Goal: Transaction & Acquisition: Download file/media

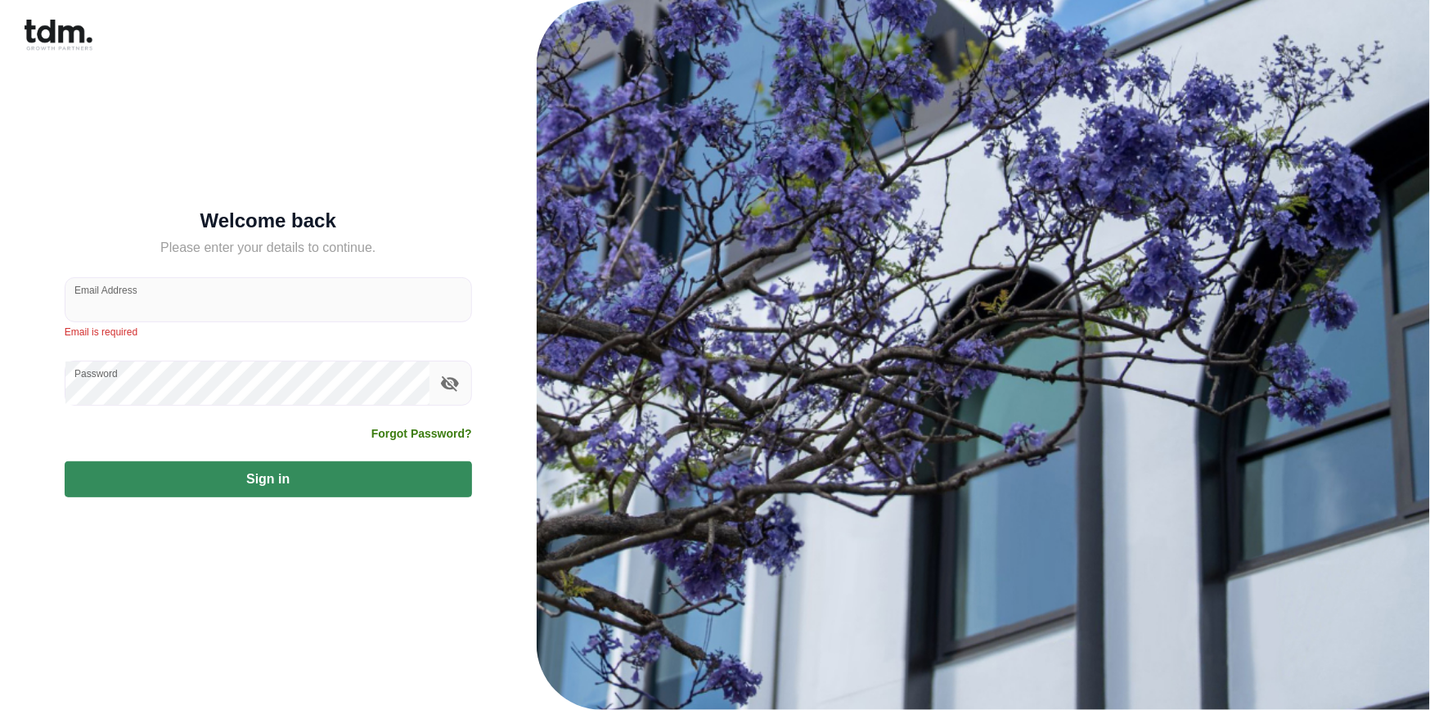
click at [304, 297] on input "Email Address" at bounding box center [268, 299] width 406 height 43
type input "**********"
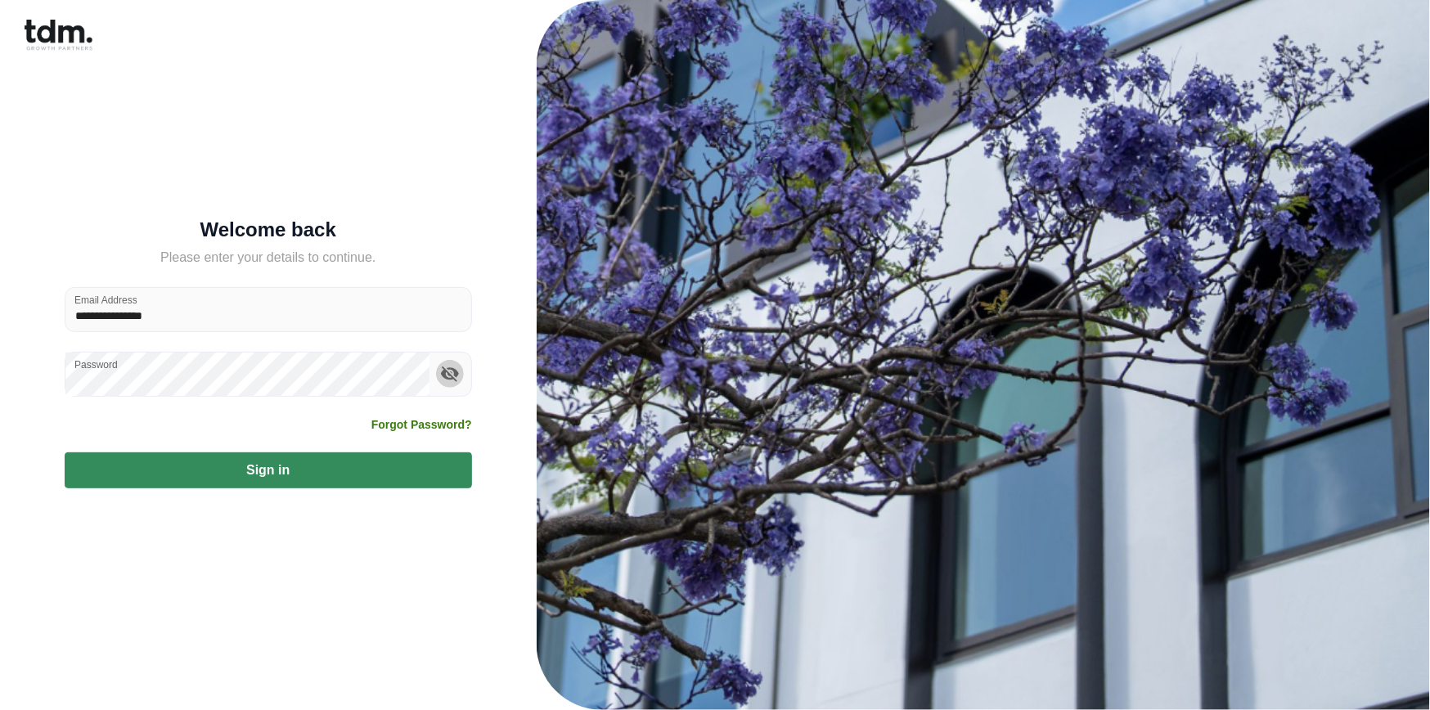
click at [450, 378] on icon "toggle password visibility" at bounding box center [450, 374] width 18 height 16
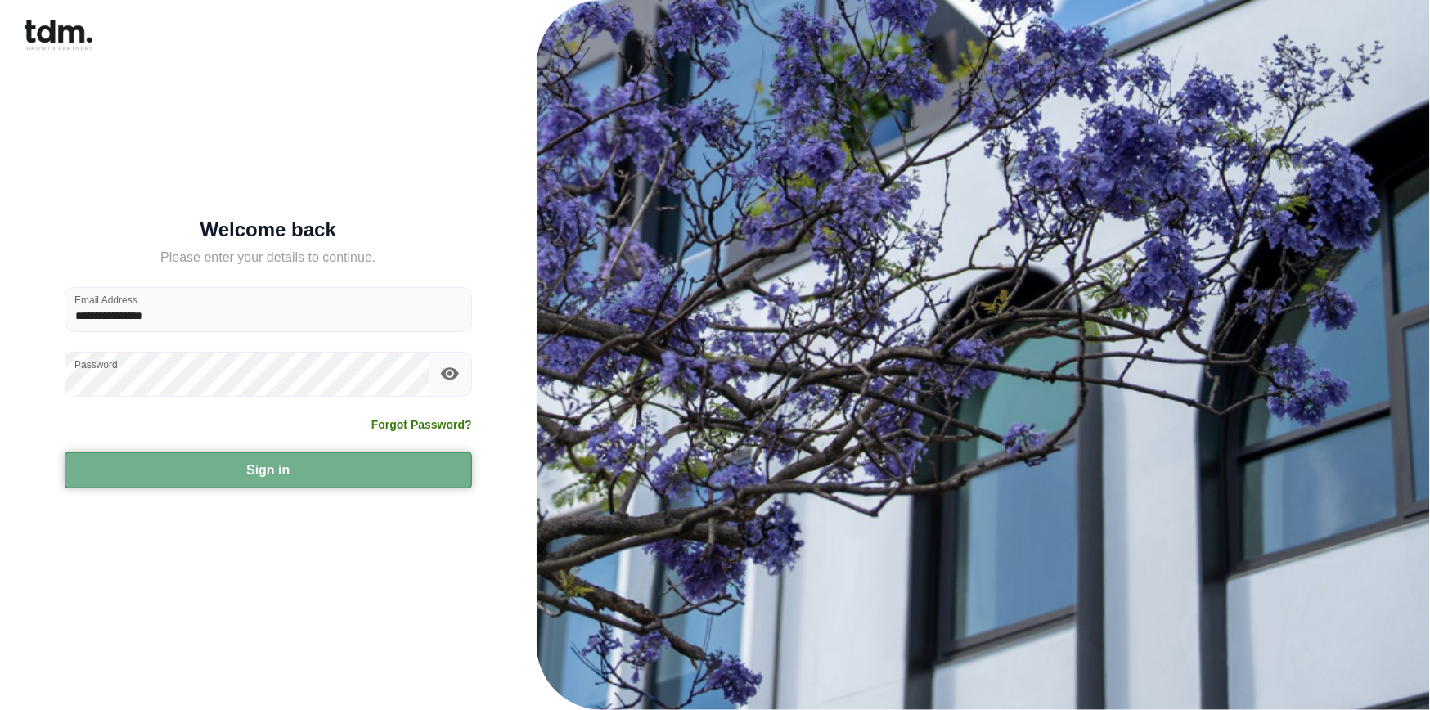
click at [223, 460] on button "Sign in" at bounding box center [268, 470] width 407 height 36
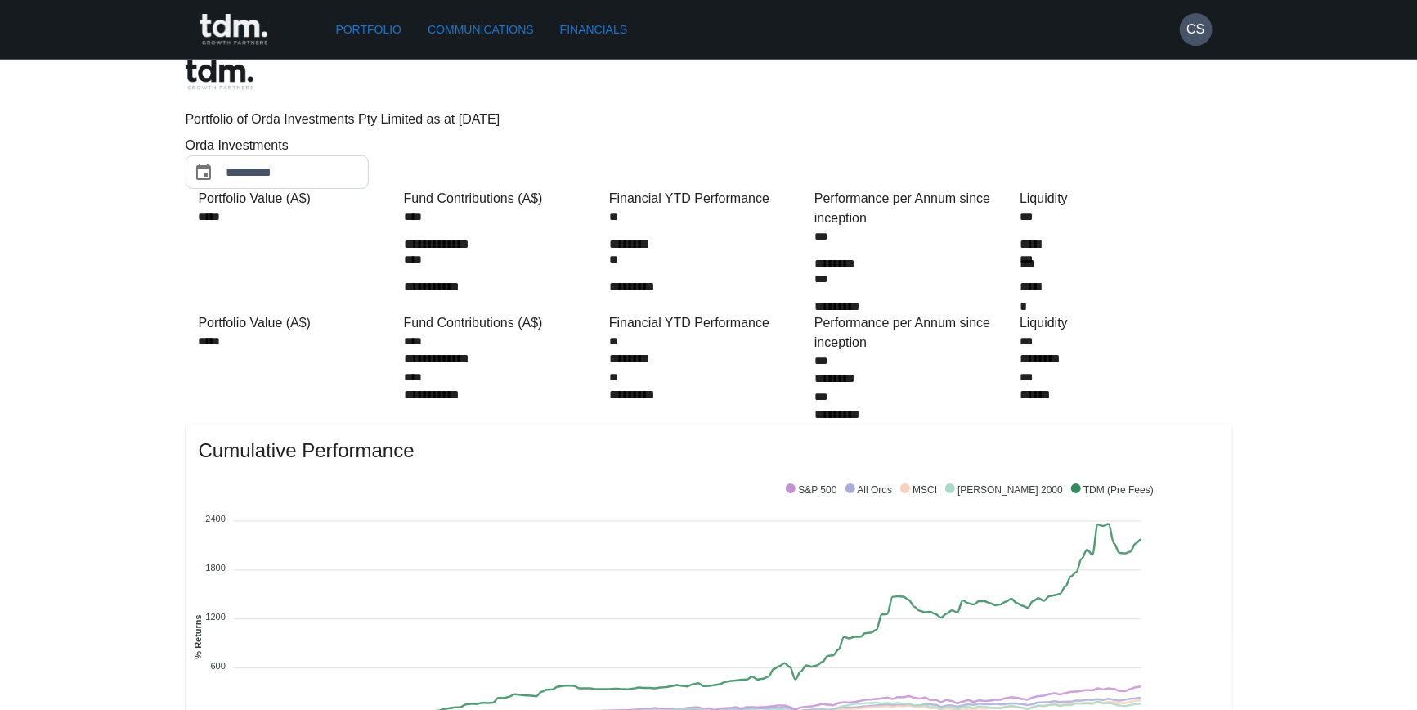
click at [493, 30] on link "Communications" at bounding box center [480, 30] width 119 height 30
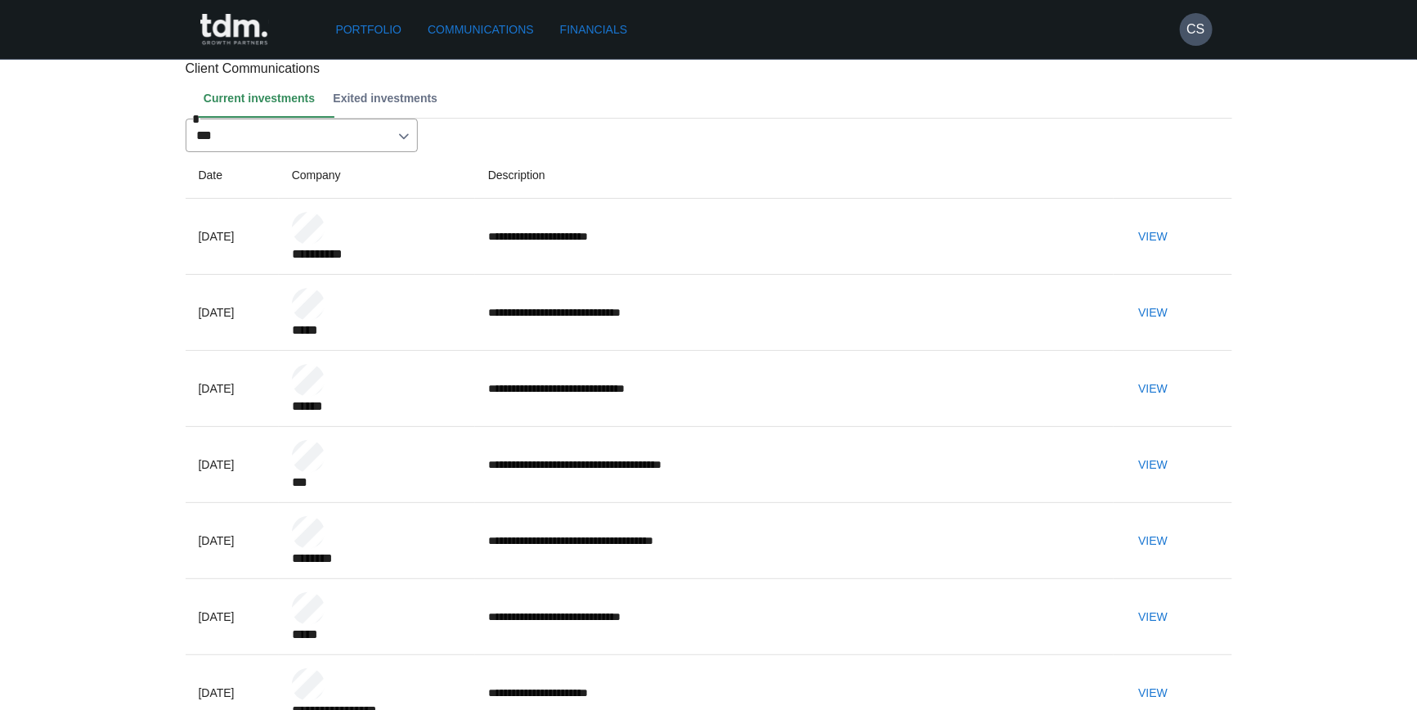
click at [601, 32] on link "Financials" at bounding box center [594, 30] width 80 height 30
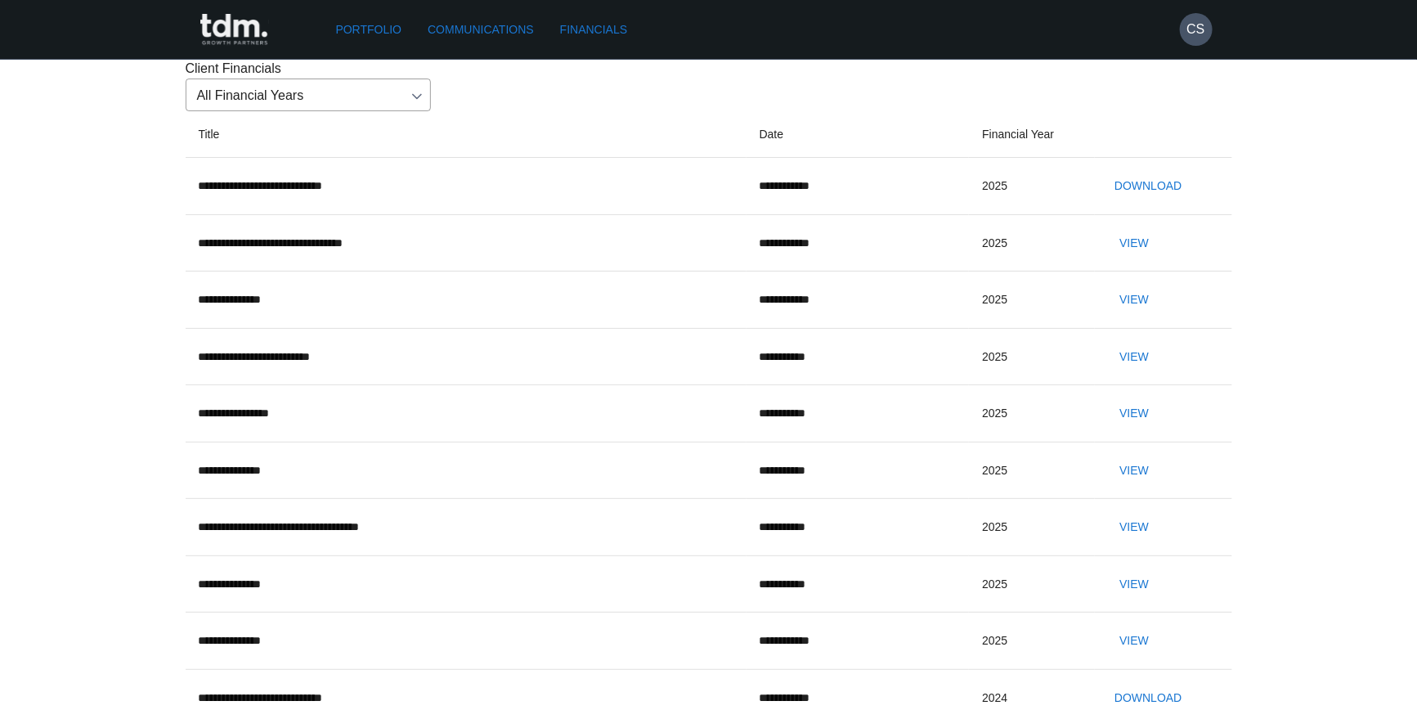
click at [1142, 201] on button "Download" at bounding box center [1148, 186] width 80 height 30
click at [362, 215] on td "**********" at bounding box center [466, 186] width 561 height 57
click at [1150, 201] on button "Download" at bounding box center [1148, 186] width 80 height 30
click at [264, 215] on td "**********" at bounding box center [466, 186] width 561 height 57
click at [1148, 201] on button "Download" at bounding box center [1148, 186] width 80 height 30
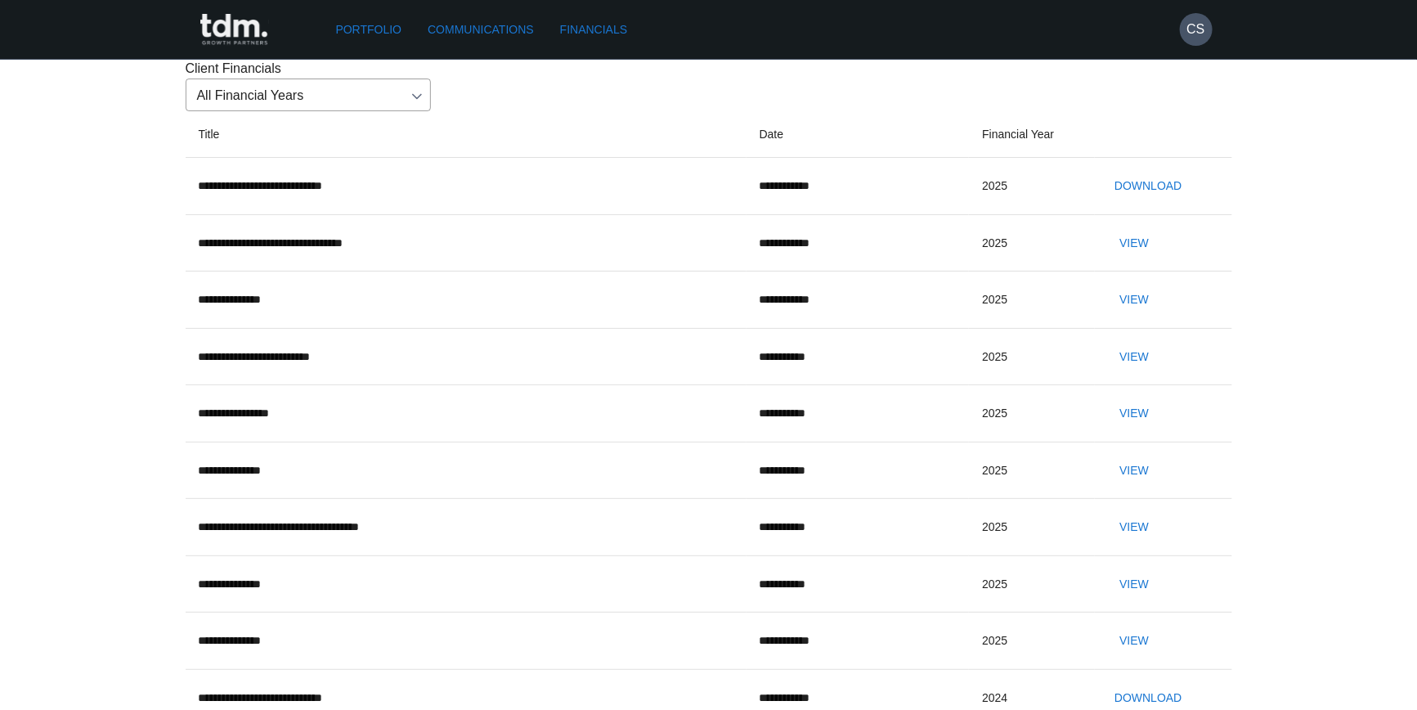
click at [384, 25] on link "Portfolio" at bounding box center [369, 30] width 79 height 30
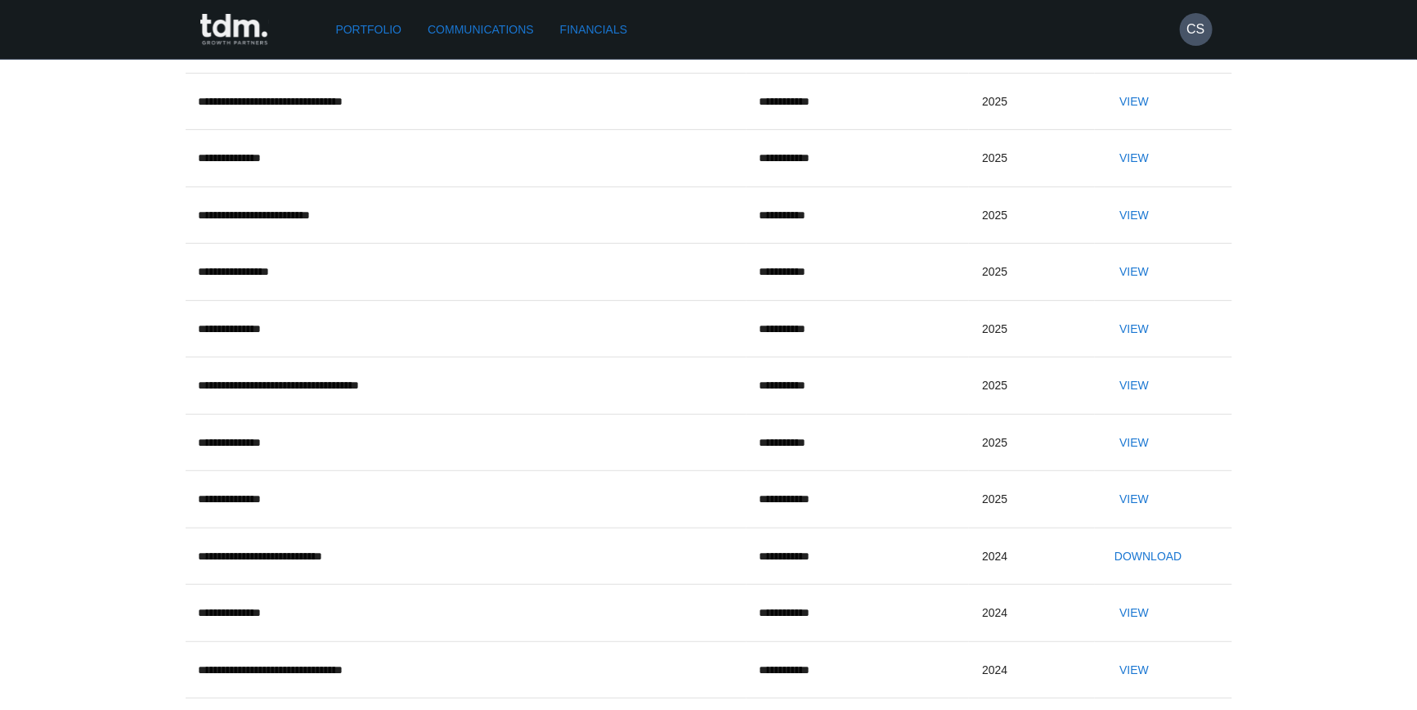
scroll to position [164, 0]
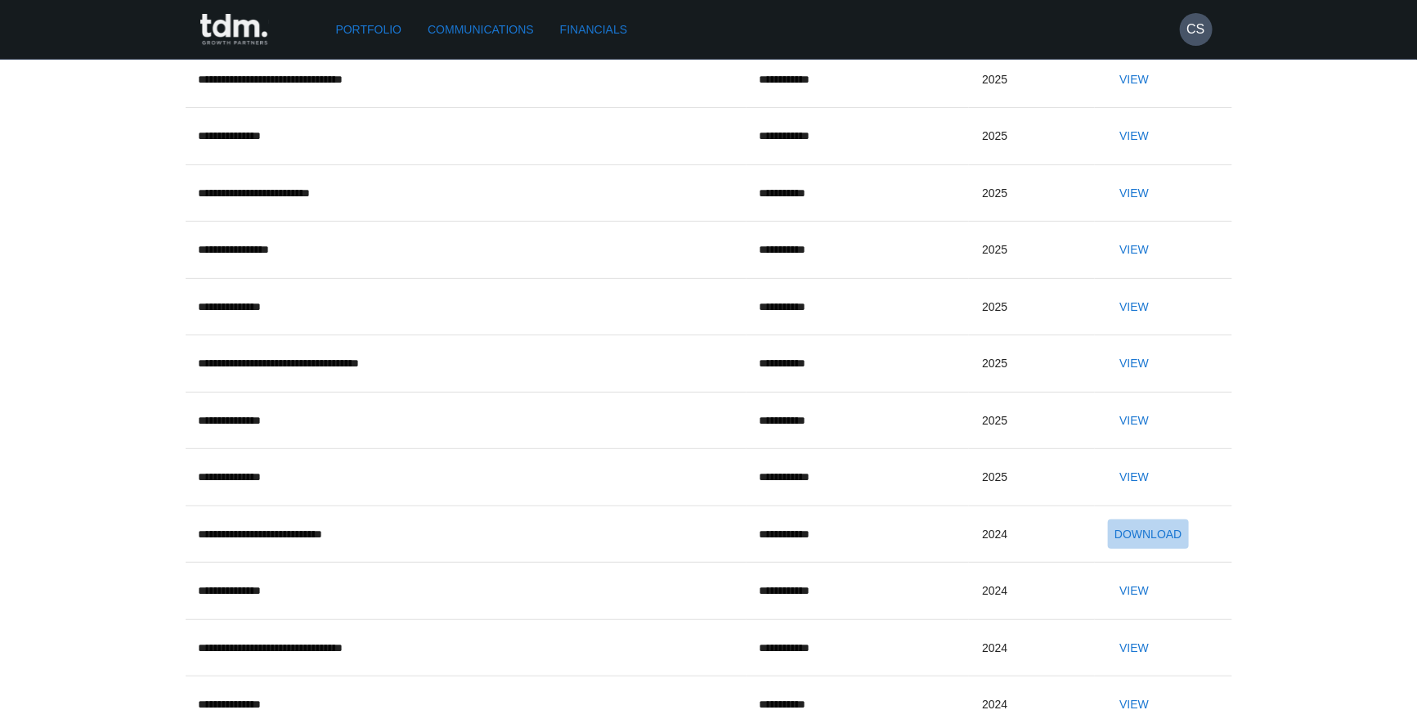
click at [1161, 550] on button "Download" at bounding box center [1148, 534] width 80 height 30
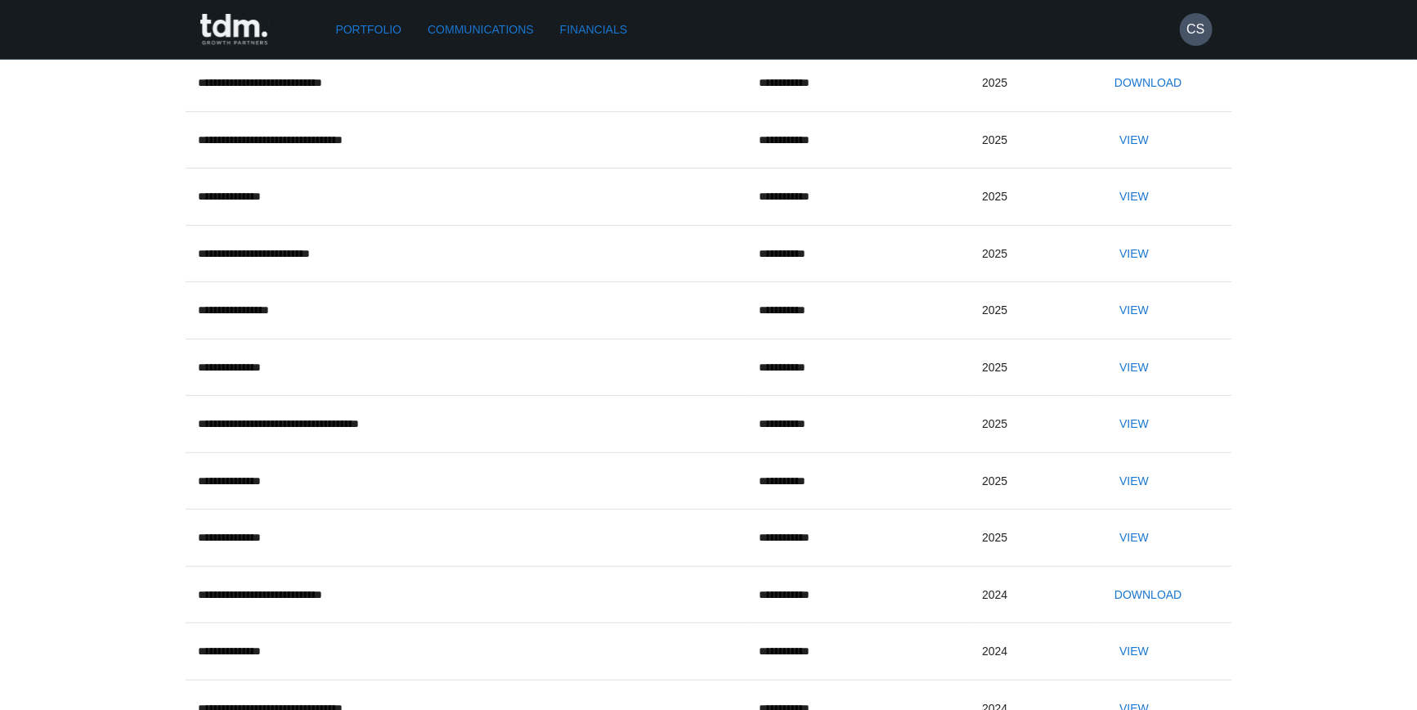
scroll to position [0, 0]
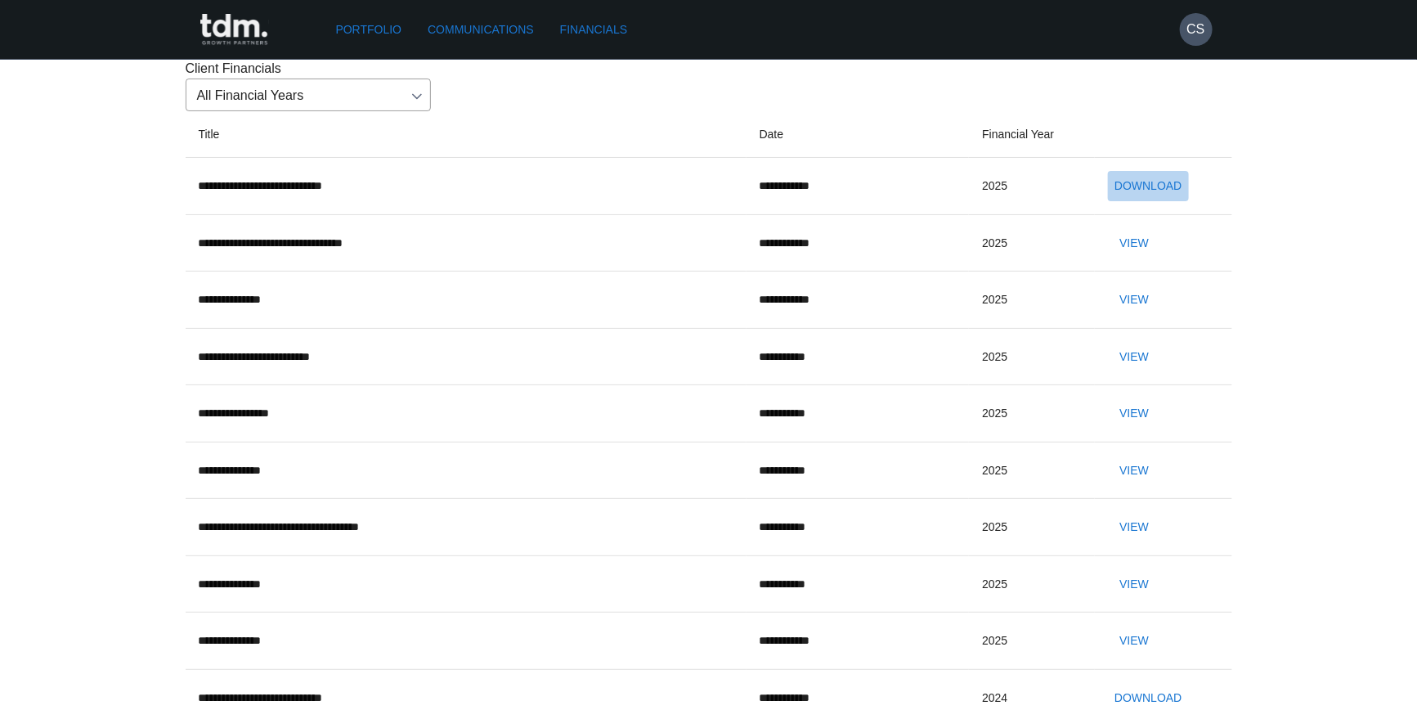
click at [1139, 201] on button "Download" at bounding box center [1148, 186] width 80 height 30
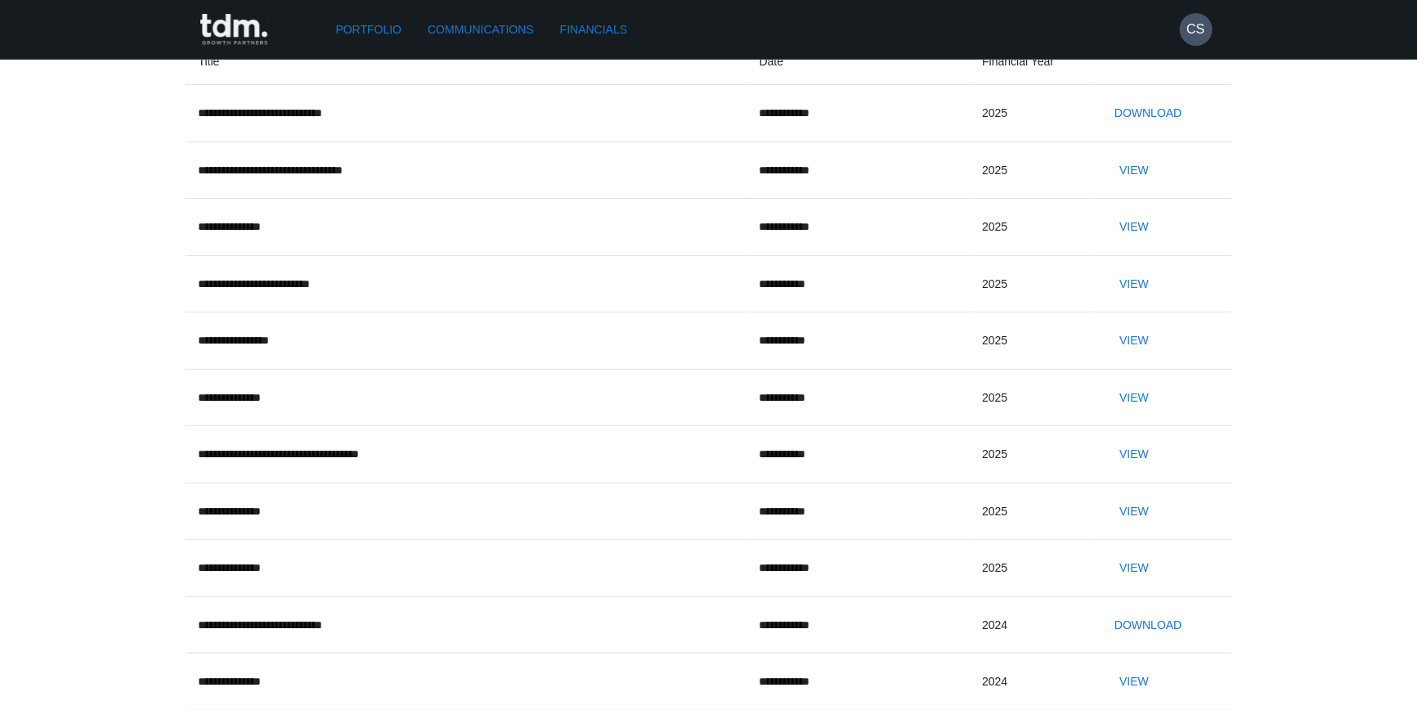
scroll to position [164, 0]
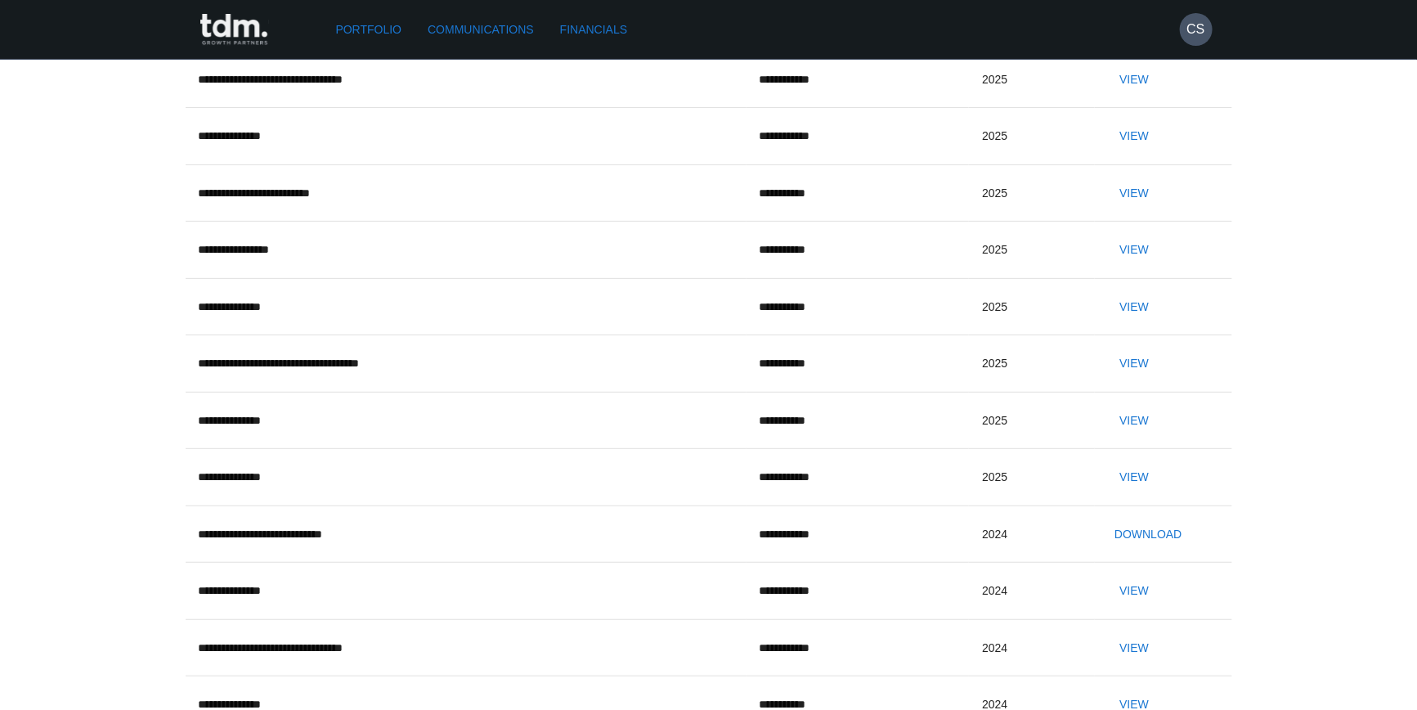
click at [1172, 550] on button "Download" at bounding box center [1148, 534] width 80 height 30
